Goal: Information Seeking & Learning: Learn about a topic

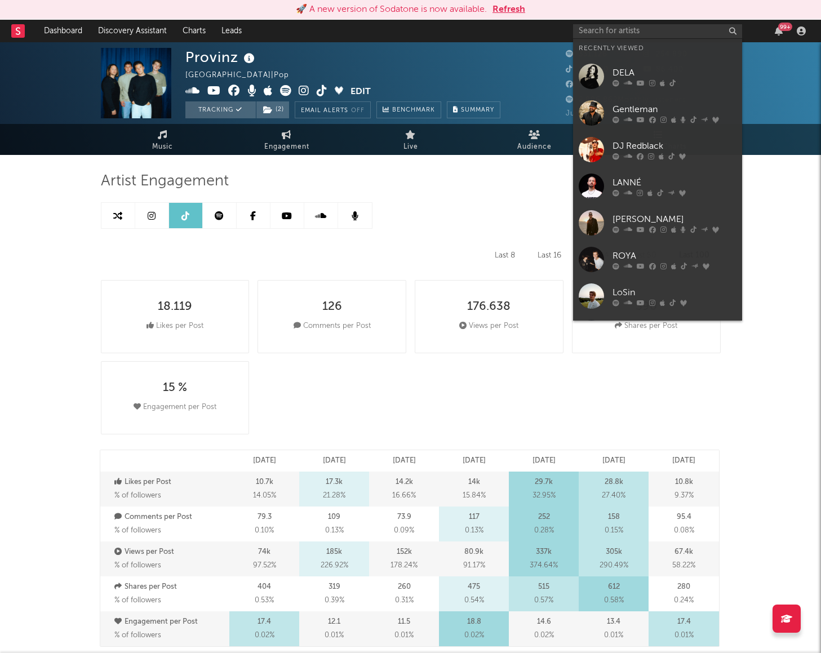
select select "6m"
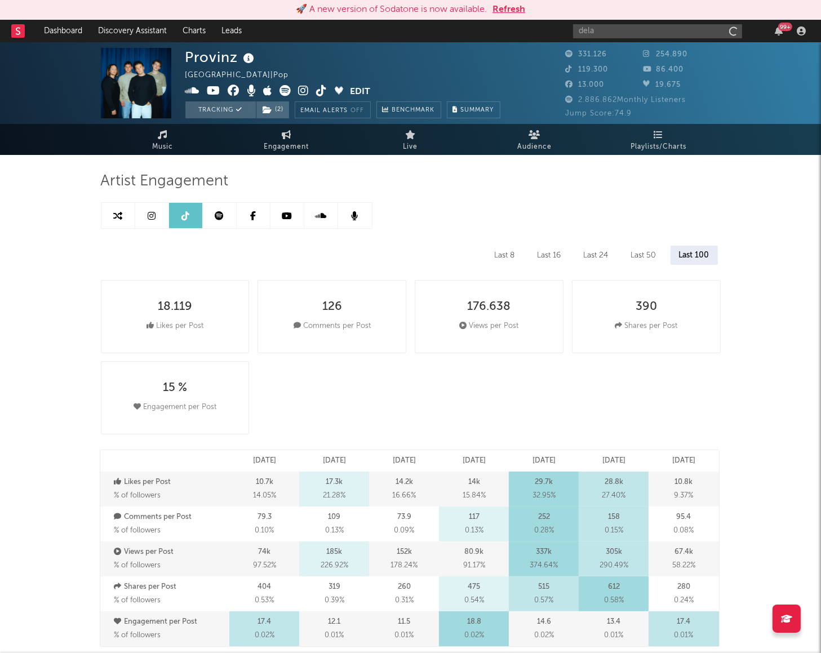
type input "dela"
click at [617, 33] on input "dela" at bounding box center [657, 31] width 169 height 14
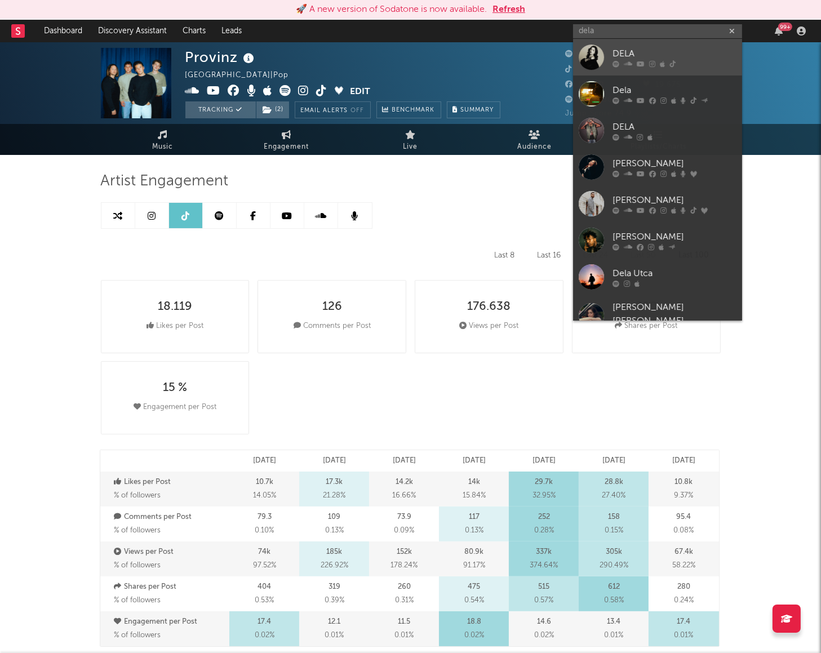
click at [631, 54] on div "DELA" at bounding box center [674, 54] width 124 height 14
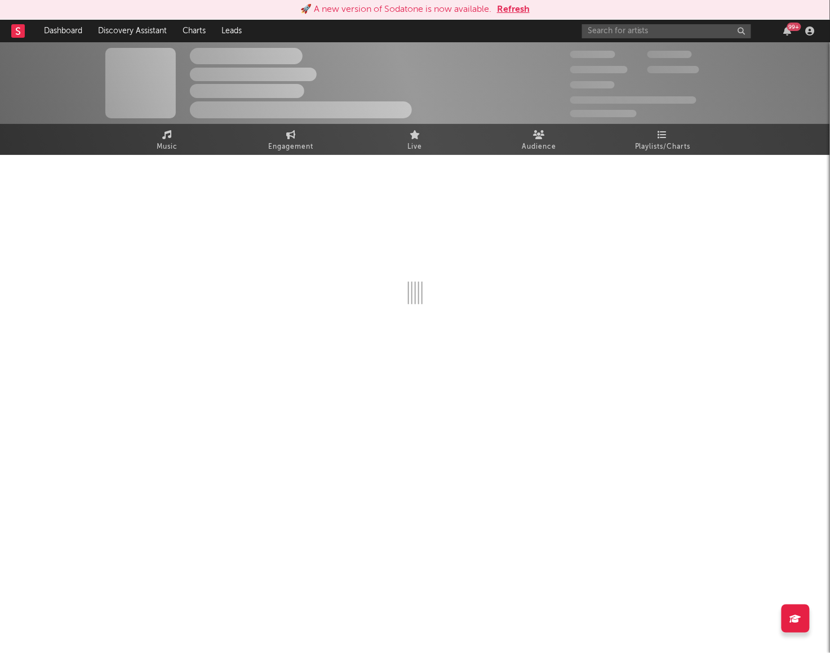
select select "6m"
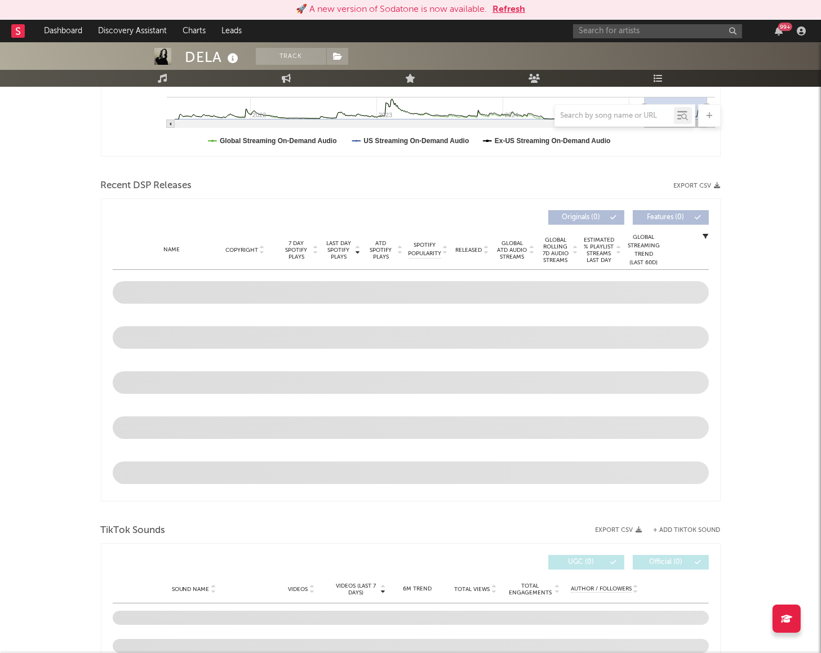
scroll to position [563, 0]
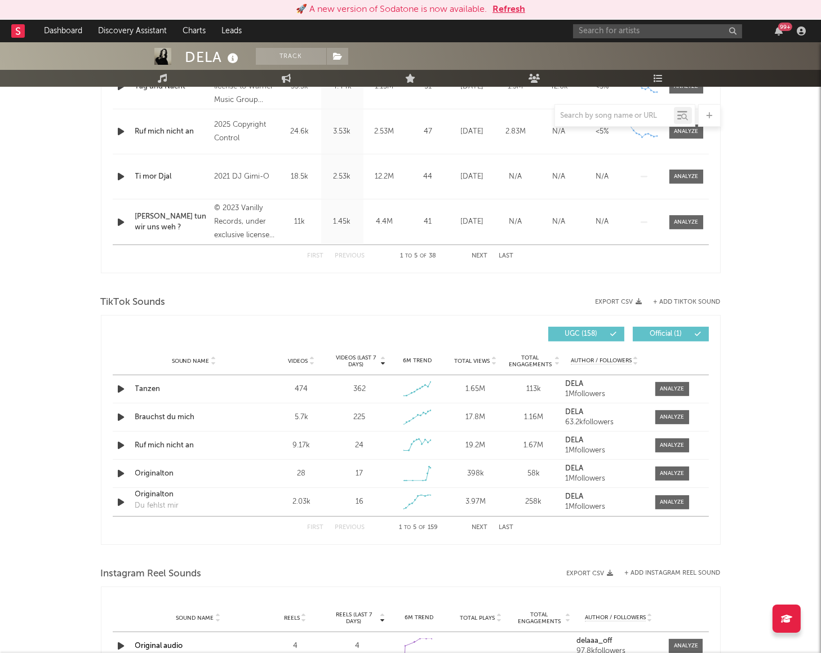
click at [71, 431] on div "DELA Track [GEOGRAPHIC_DATA] | Pop Edit Track Benchmark Summary 63.069 97.760 1…" at bounding box center [410, 330] width 821 height 1702
click at [687, 301] on button "+ Add TikTok Sound" at bounding box center [686, 302] width 67 height 6
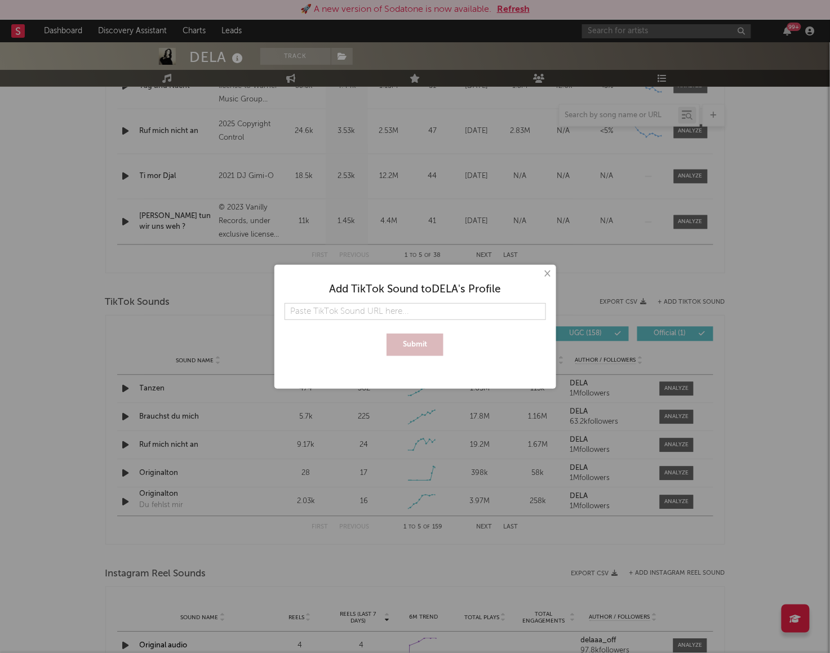
click at [546, 270] on button "×" at bounding box center [547, 274] width 12 height 12
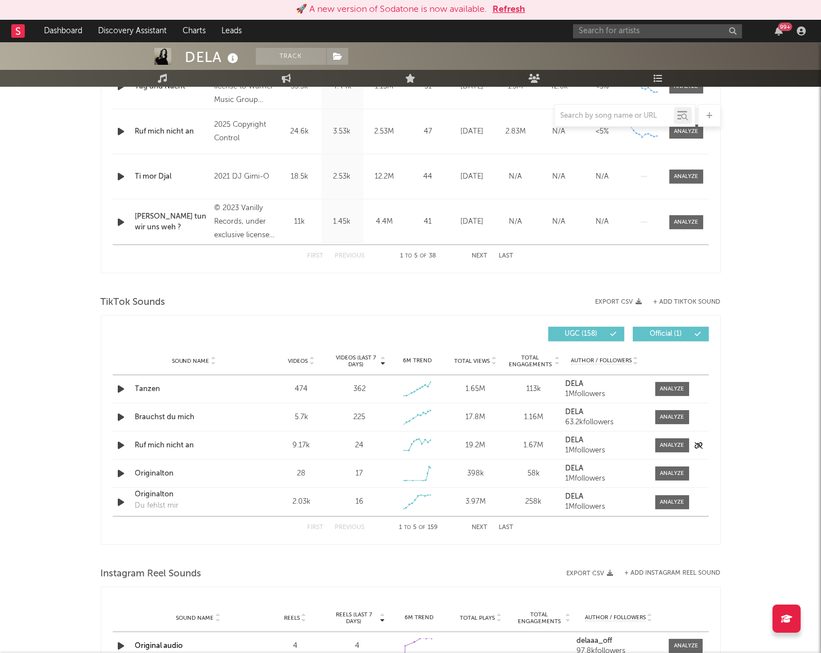
click at [173, 447] on div "Ruf mich nicht an" at bounding box center [194, 445] width 118 height 11
click at [299, 359] on span "Videos" at bounding box center [298, 361] width 20 height 7
